Goal: Check status

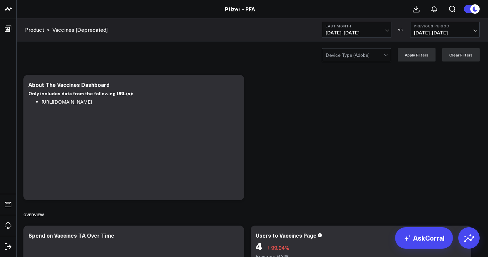
click at [365, 34] on span "09/01/25 - 09/30/25" at bounding box center [356, 32] width 62 height 5
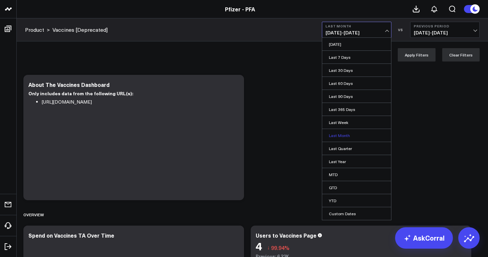
click at [345, 135] on link "Last Month" at bounding box center [356, 135] width 69 height 13
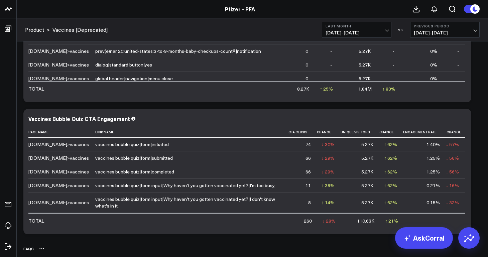
scroll to position [641, 0]
